Goal: Information Seeking & Learning: Understand process/instructions

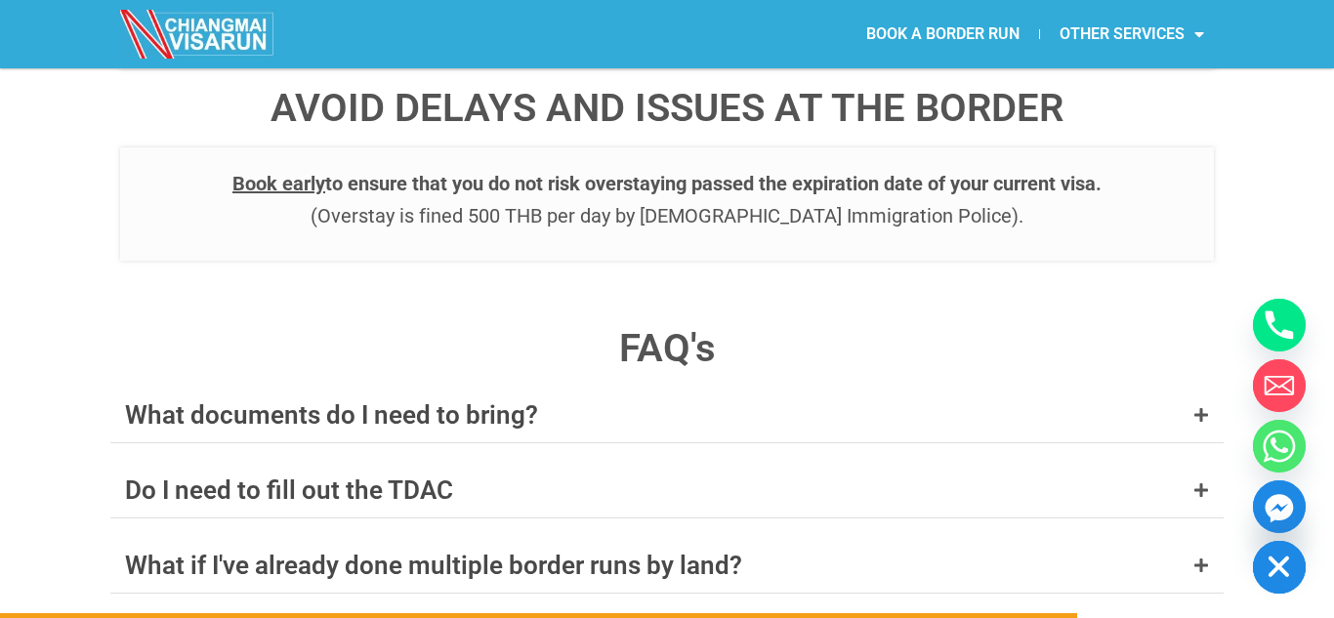
scroll to position [7541, 0]
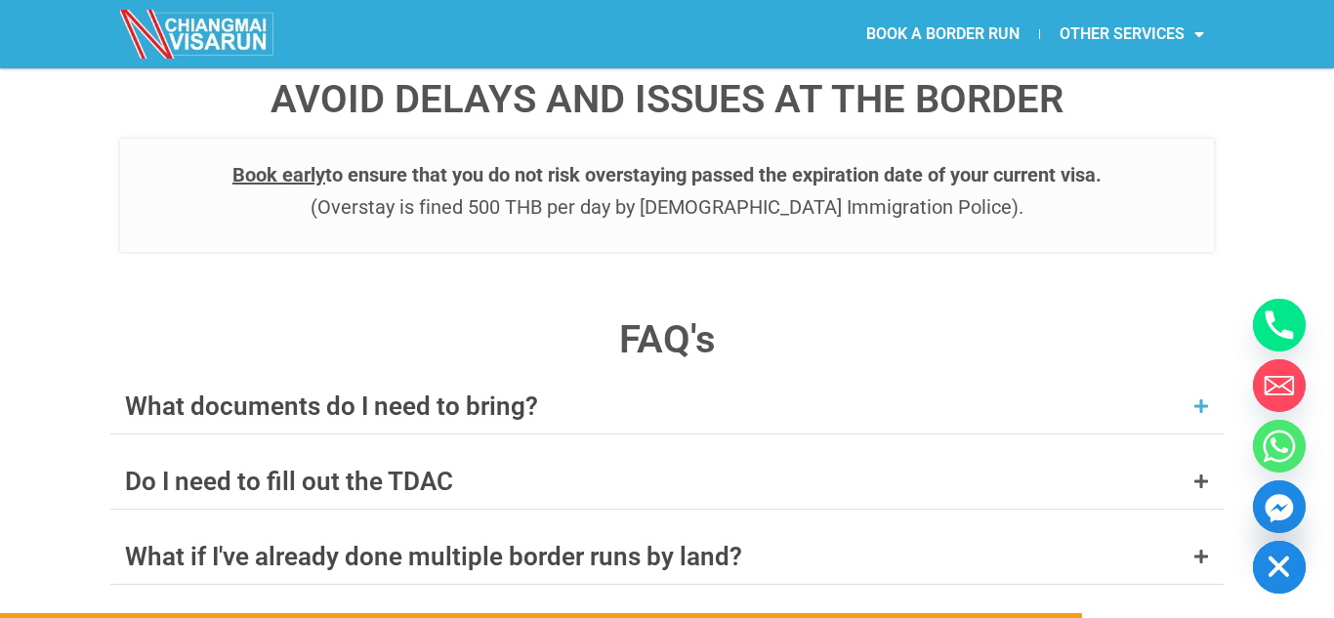
click at [289, 379] on div "What documents do I need to bring?" at bounding box center [666, 406] width 1113 height 55
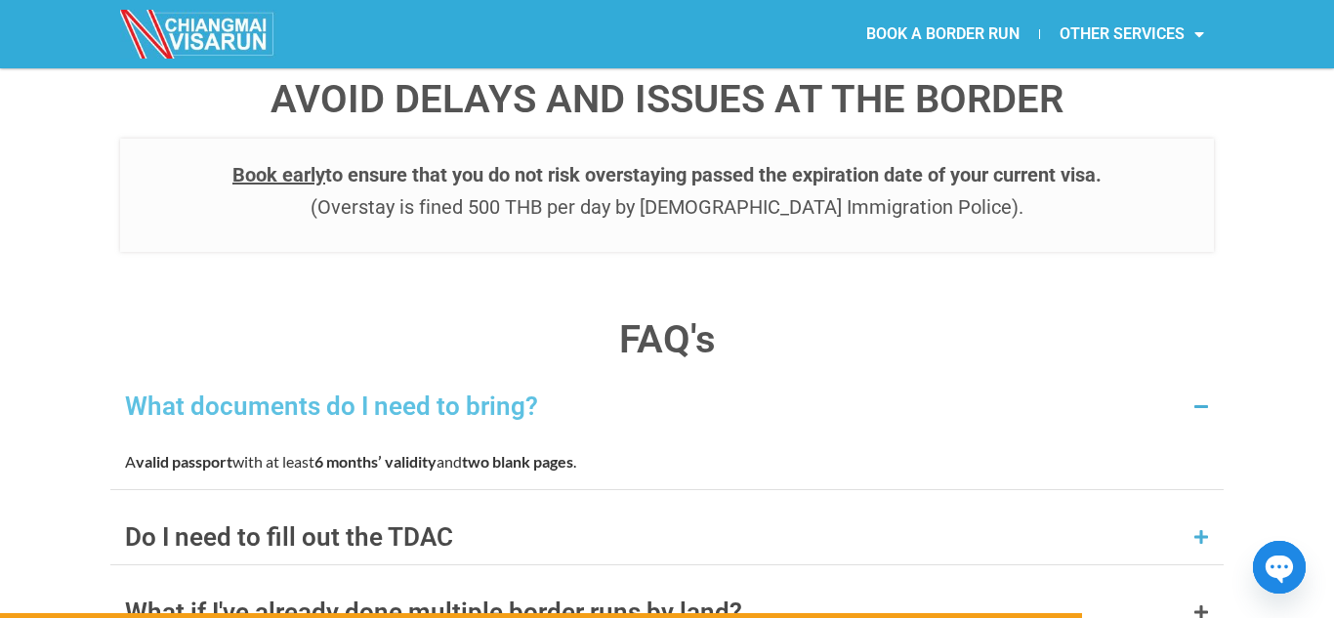
click at [307, 510] on div "Do I need to fill out the TDAC" at bounding box center [666, 537] width 1113 height 55
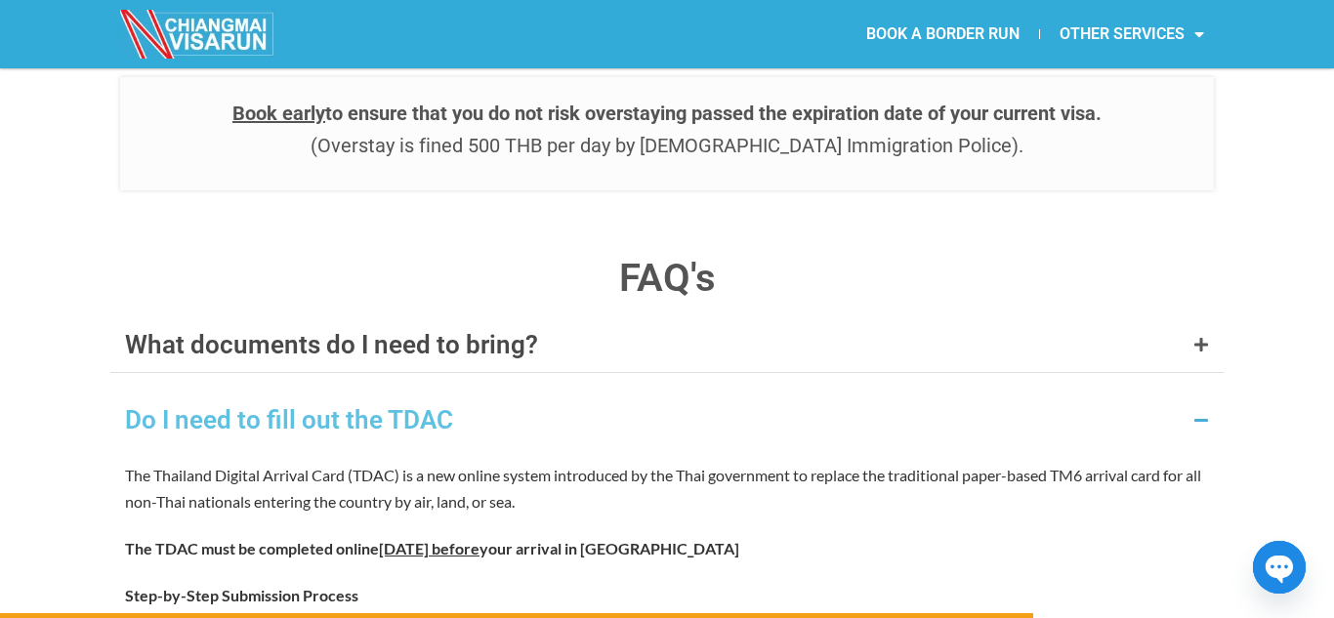
scroll to position [7637, 0]
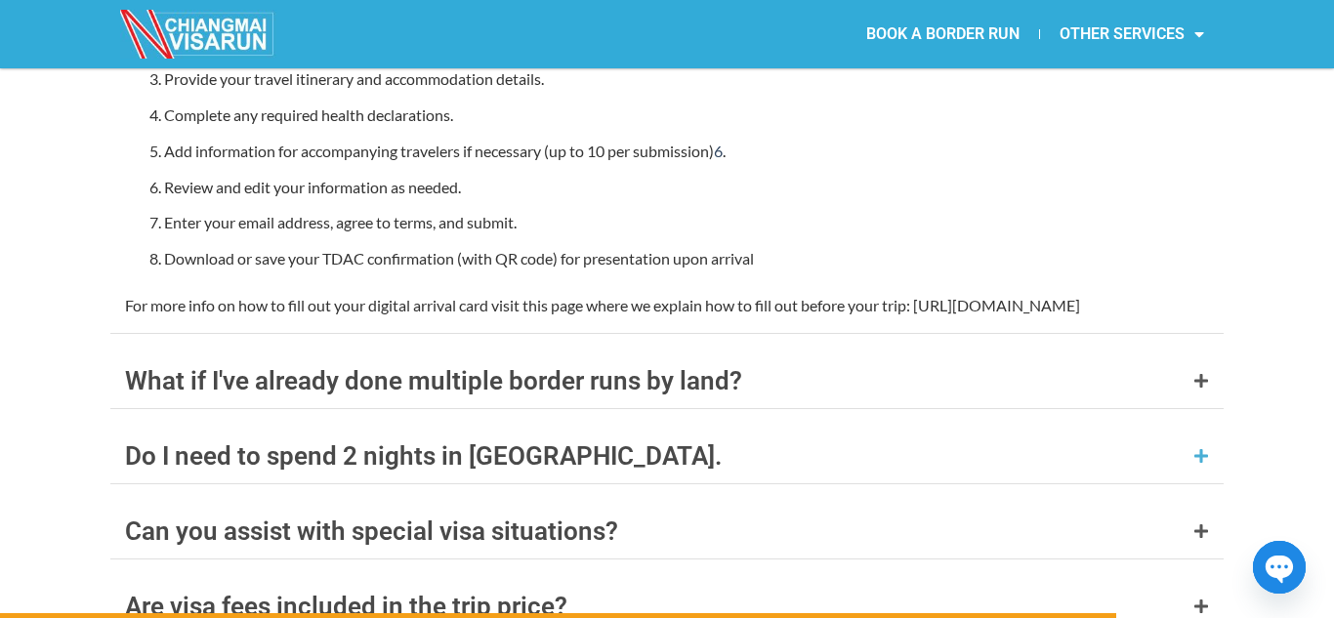
click at [360, 443] on div "Do I need to spend 2 nights in [GEOGRAPHIC_DATA]." at bounding box center [423, 455] width 597 height 25
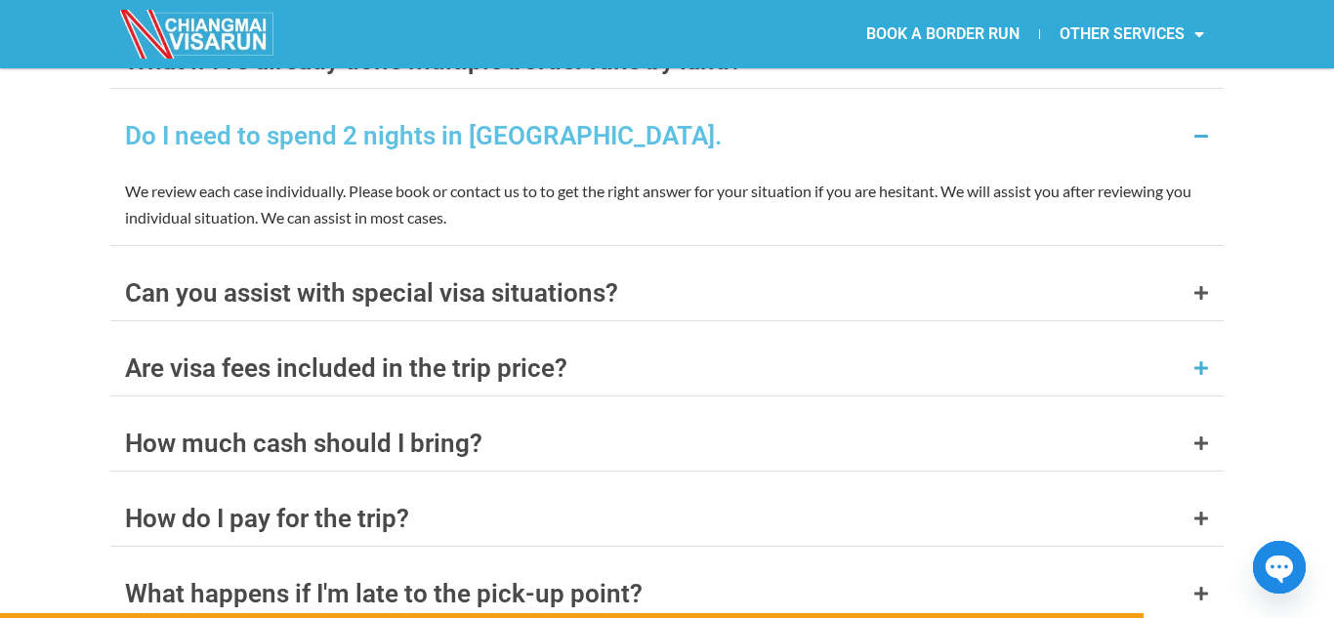
scroll to position [8044, 0]
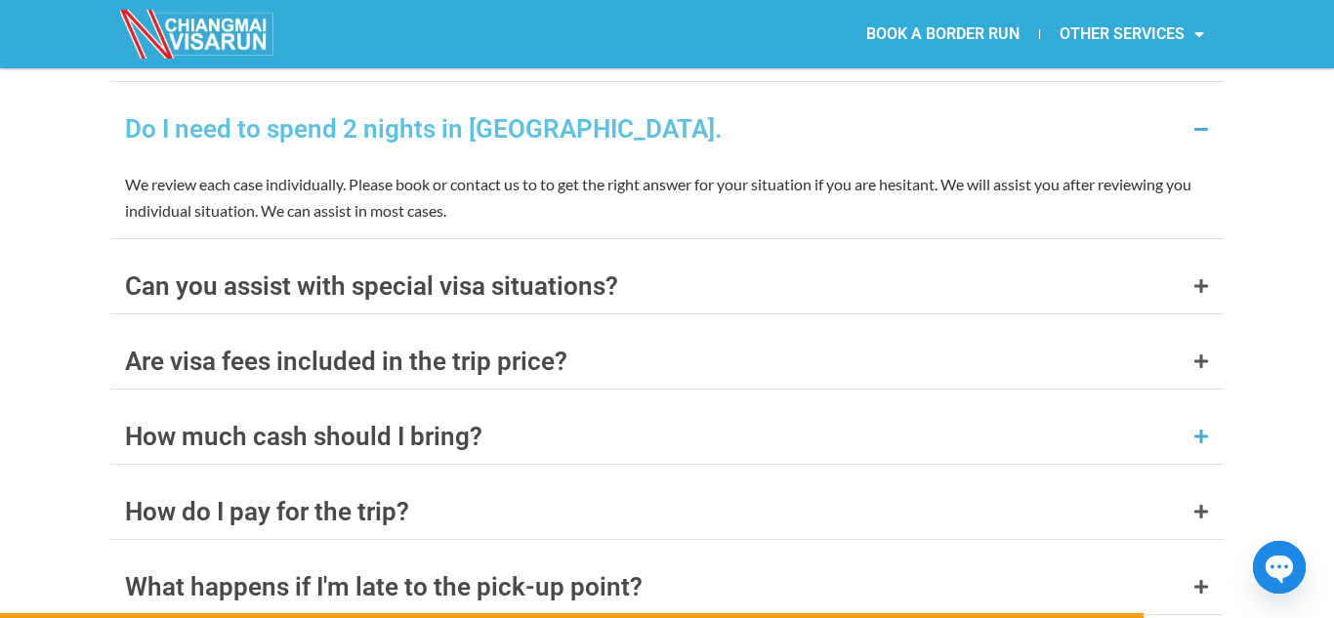
click at [327, 424] on div "How much cash should I bring?" at bounding box center [303, 436] width 357 height 25
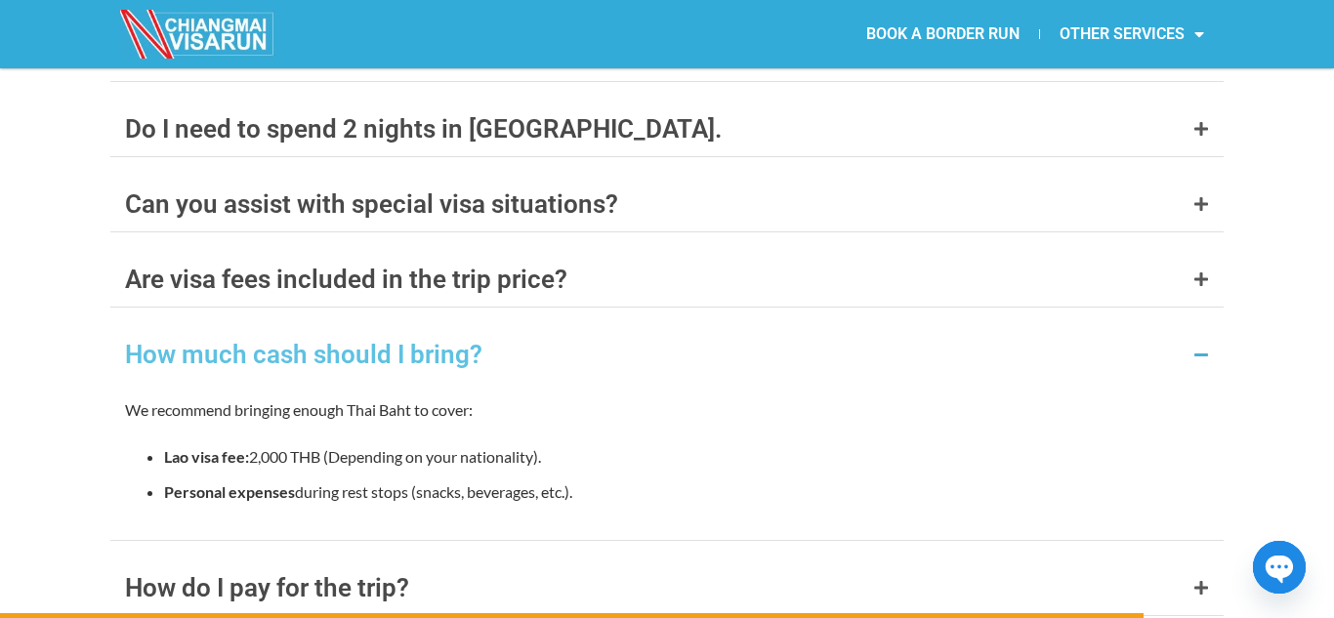
click at [326, 457] on div "What documents do I need to bring? A valid passport with at least 6 months’ val…" at bounding box center [666, 397] width 1113 height 1042
click at [301, 575] on div "How do I pay for the trip?" at bounding box center [267, 587] width 284 height 25
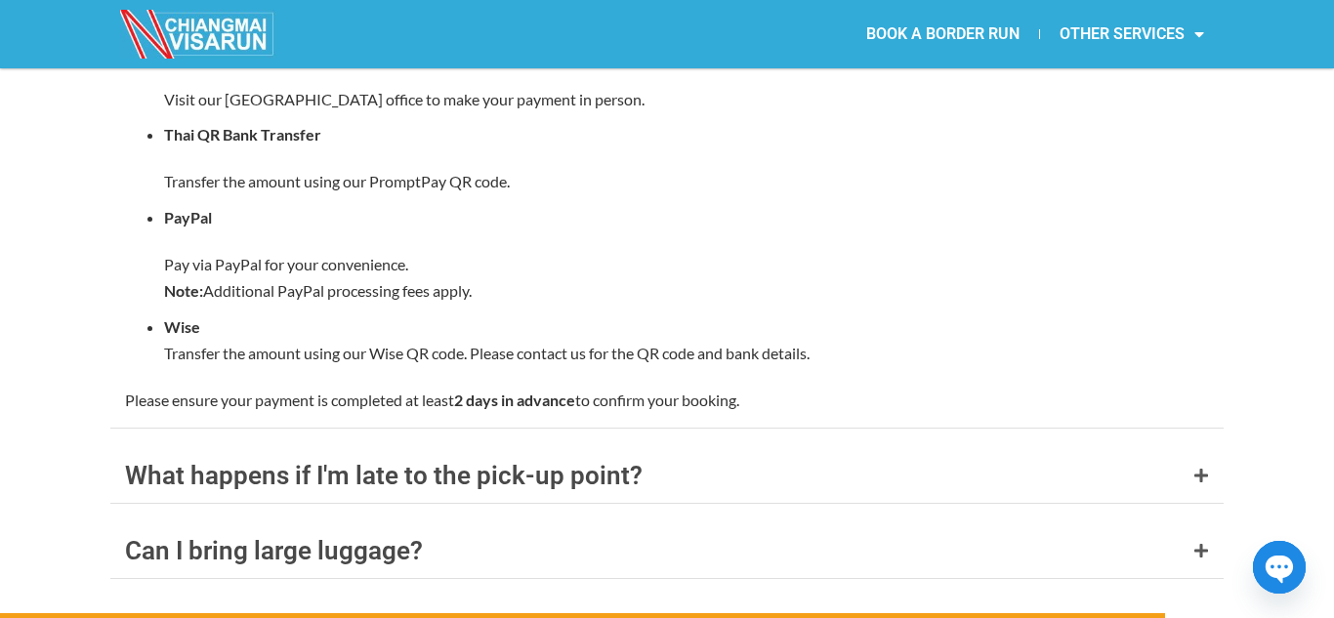
scroll to position [8574, 0]
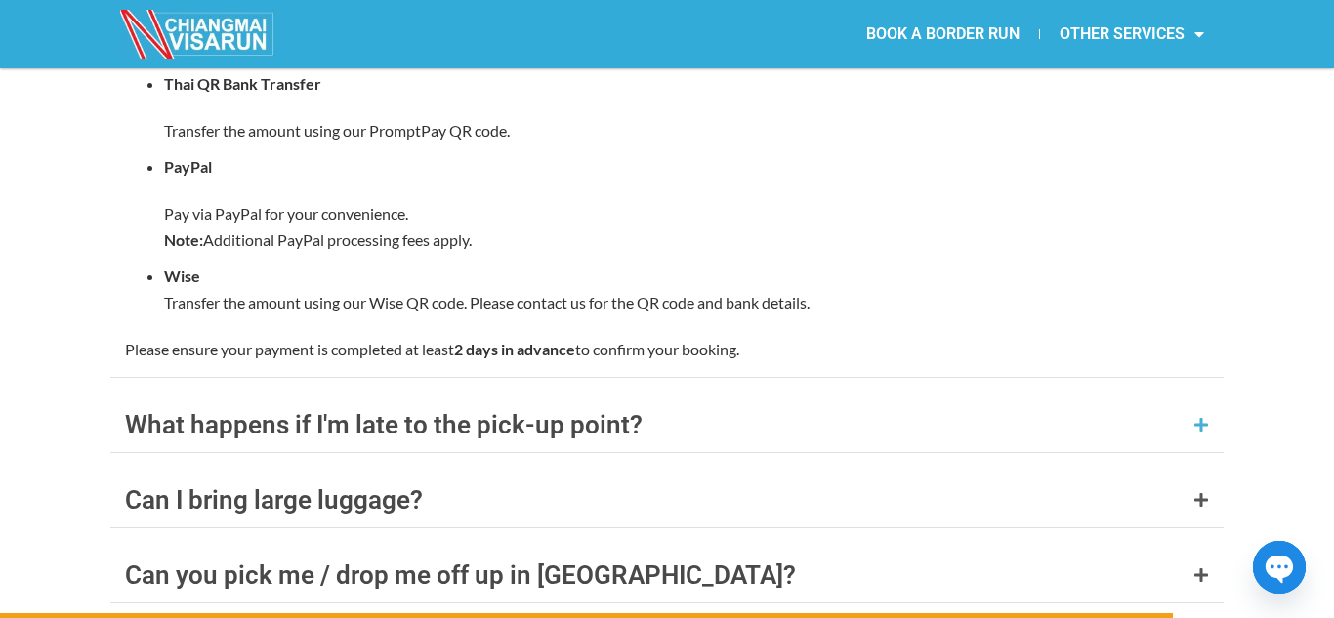
click at [411, 412] on div "What happens if I'm late to the pick-up point?" at bounding box center [383, 424] width 517 height 25
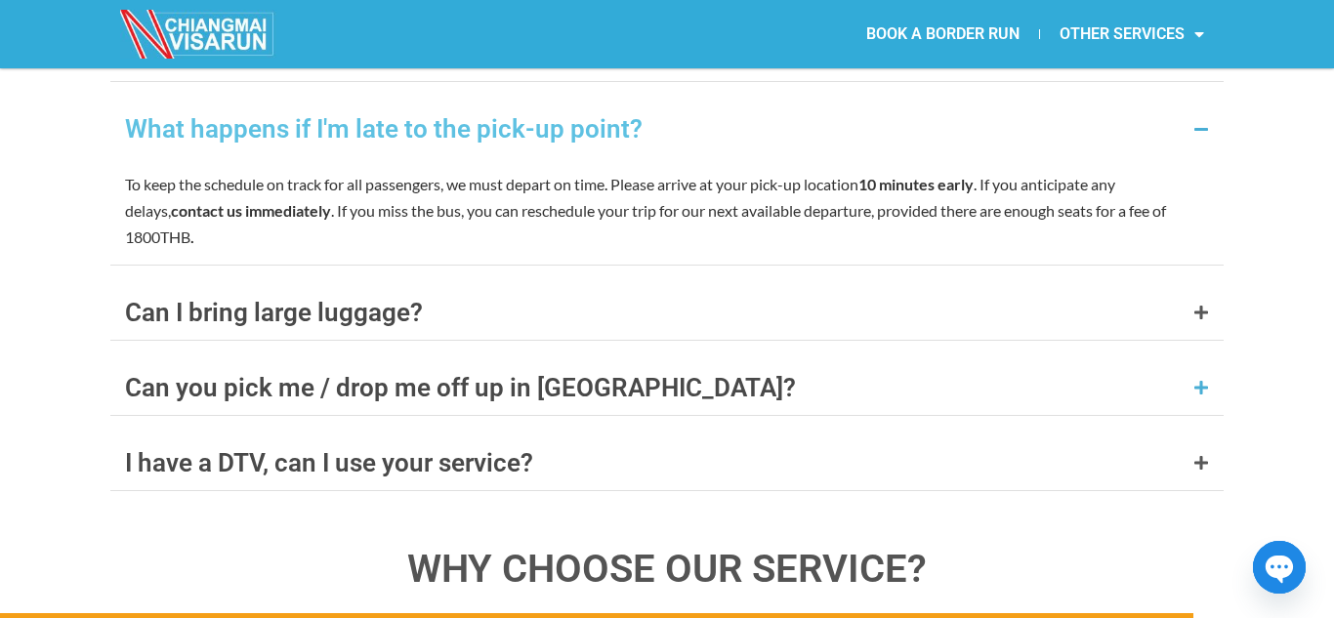
scroll to position [8423, 0]
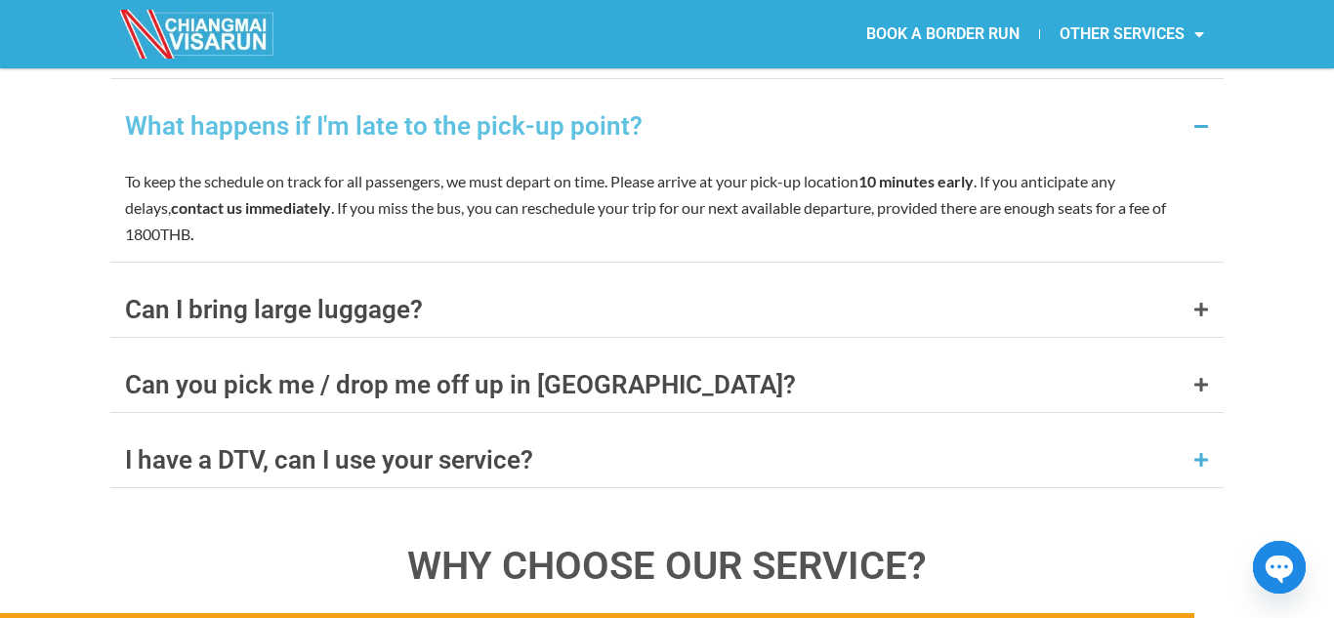
click at [388, 447] on div "I have a DTV, can I use your service?" at bounding box center [329, 459] width 408 height 25
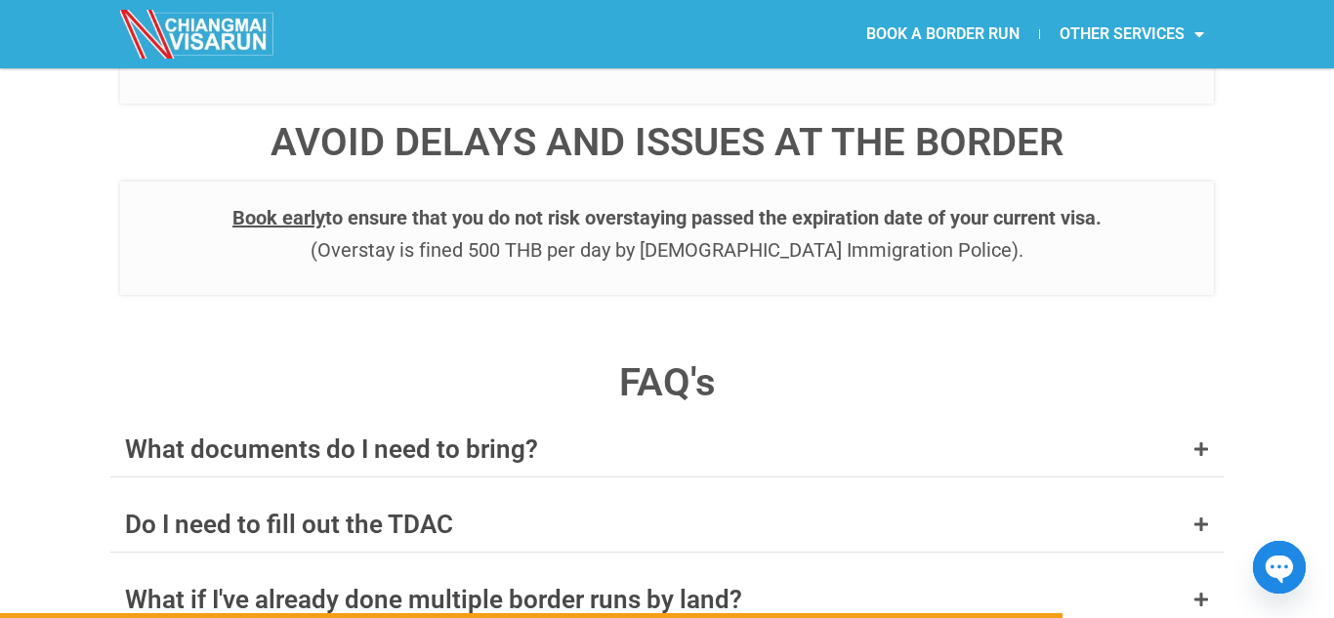
scroll to position [7508, 0]
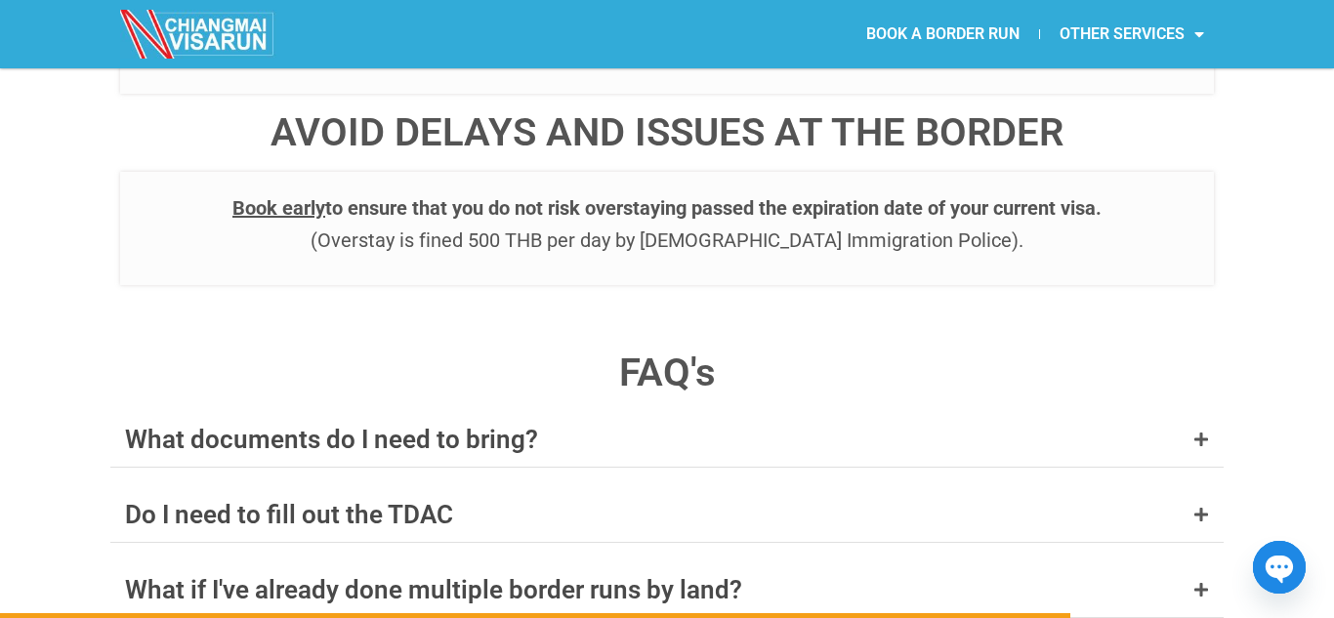
click at [521, 427] on div "What documents do I need to bring?" at bounding box center [331, 439] width 413 height 25
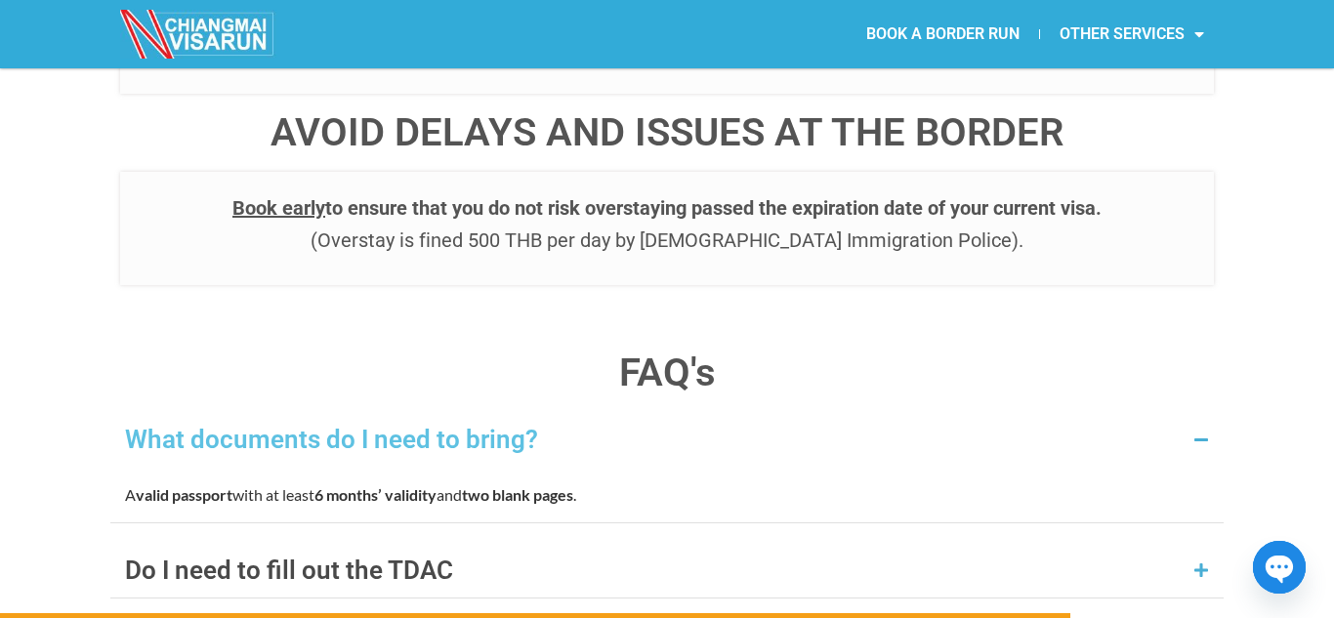
click at [439, 557] on div "Do I need to fill out the TDAC" at bounding box center [289, 569] width 328 height 25
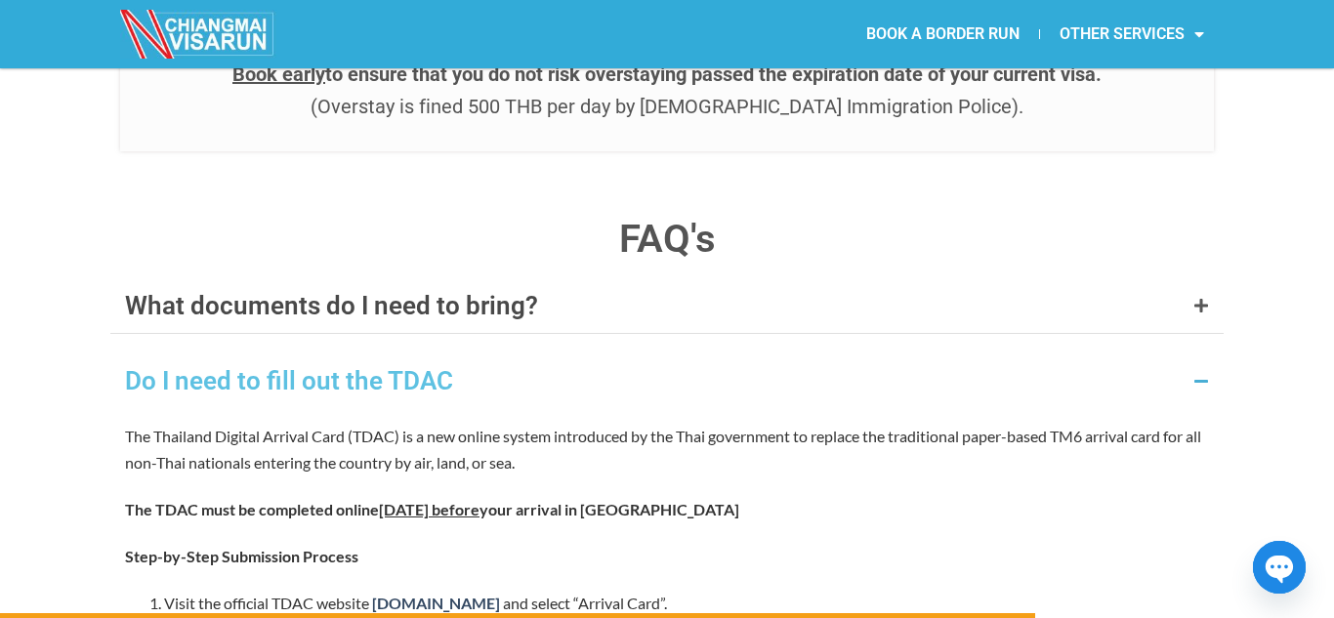
scroll to position [7645, 0]
